Goal: Information Seeking & Learning: Learn about a topic

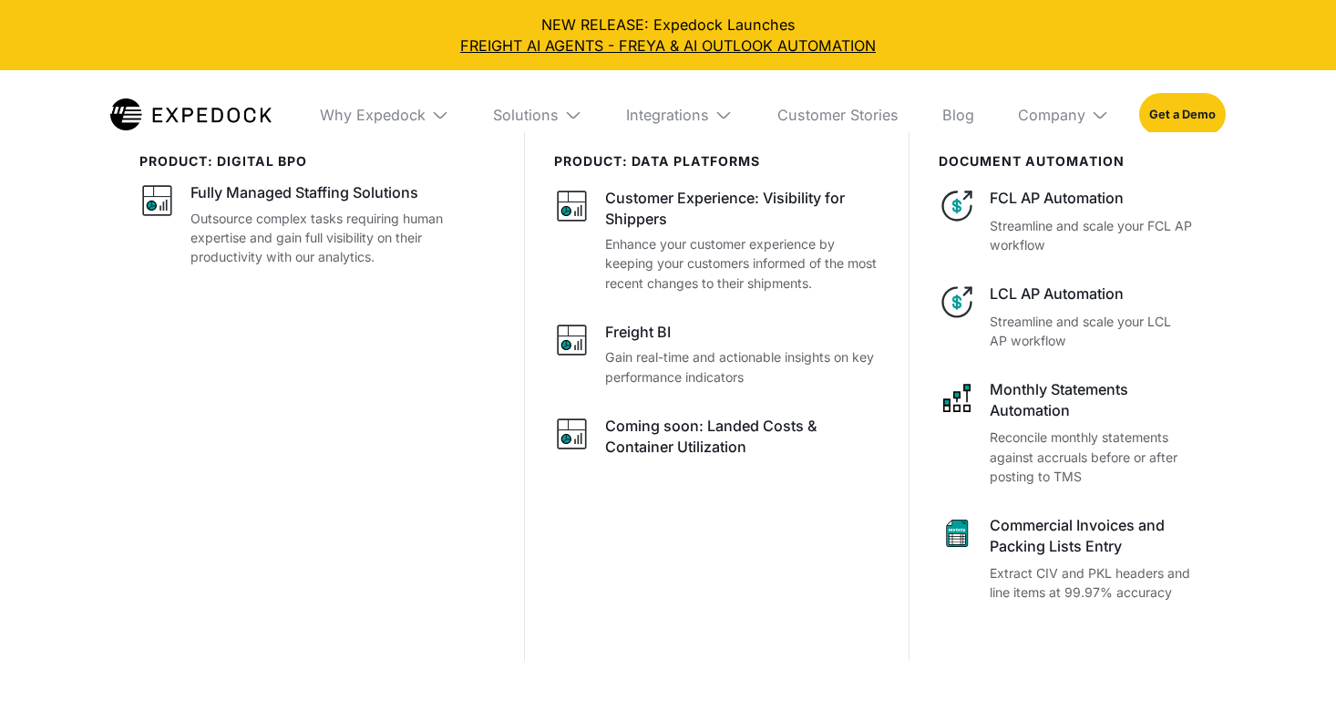
select select
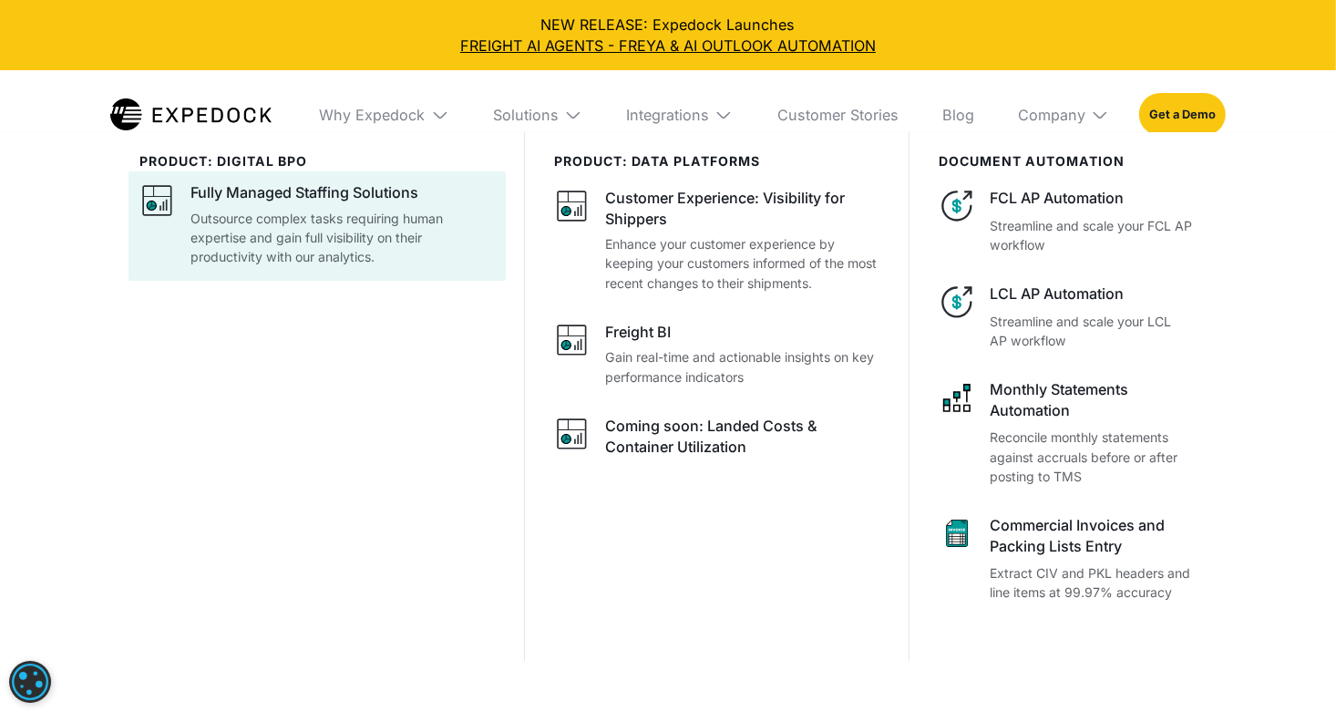
click at [389, 223] on p "Outsource complex tasks requiring human expertise and gain full visibility on t…" at bounding box center [341, 237] width 303 height 57
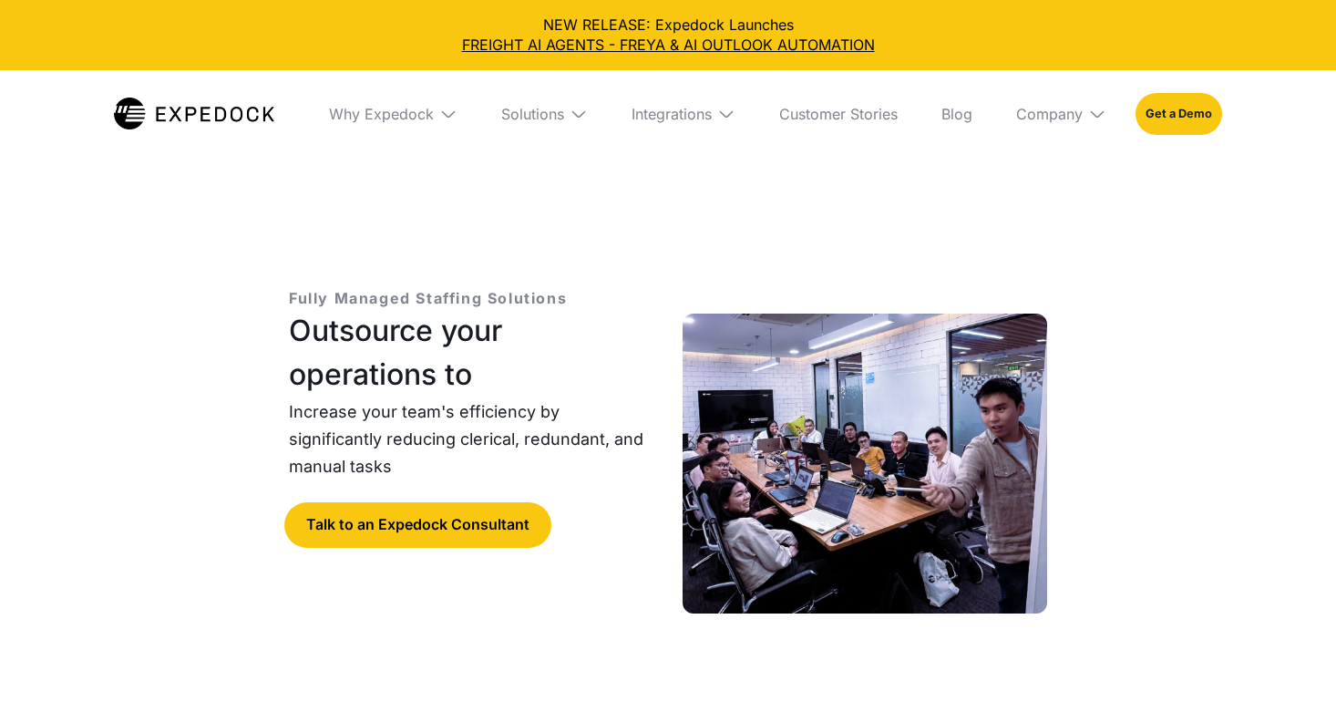
select select
